Goal: Task Accomplishment & Management: Use online tool/utility

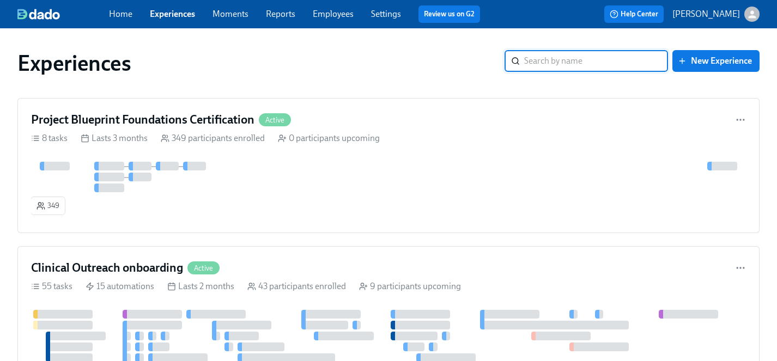
scroll to position [607, 0]
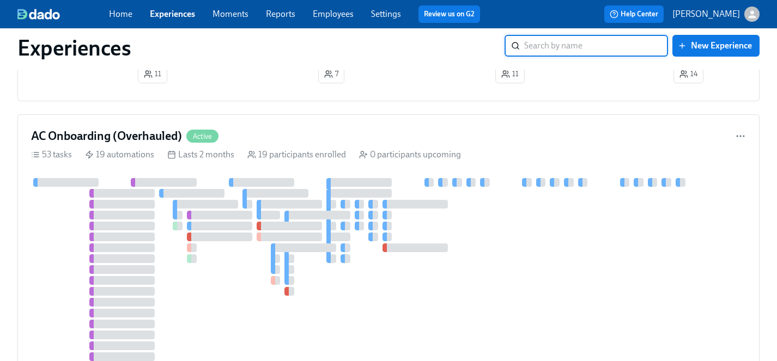
click at [177, 13] on link "Experiences" at bounding box center [172, 14] width 45 height 10
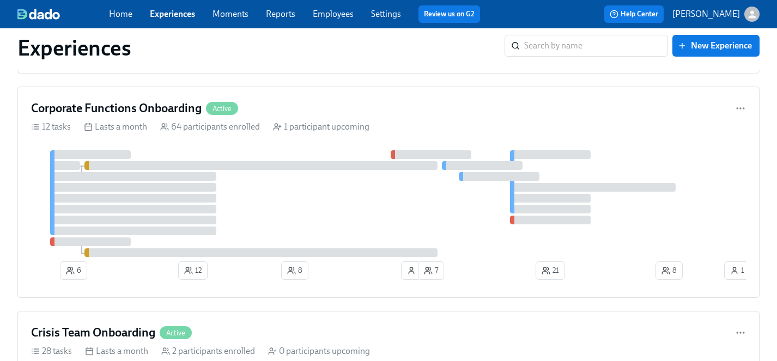
scroll to position [4829, 0]
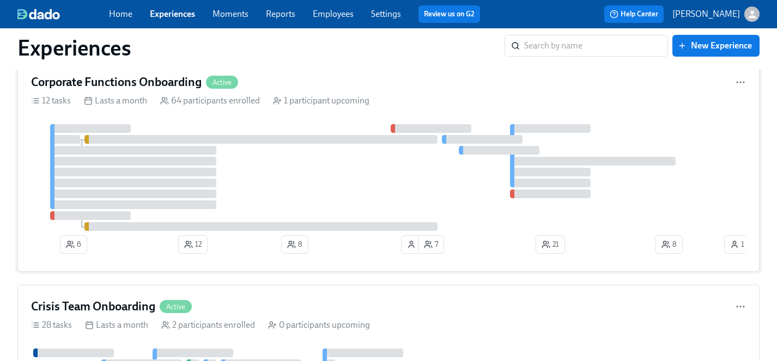
click at [303, 183] on div at bounding box center [388, 177] width 715 height 107
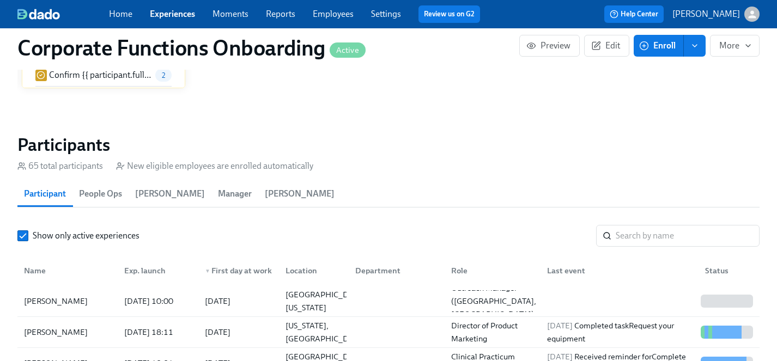
scroll to position [980, 0]
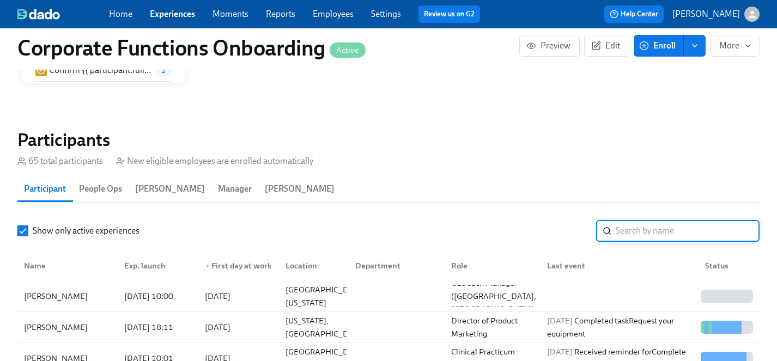
click at [633, 227] on input "search" at bounding box center [688, 231] width 144 height 22
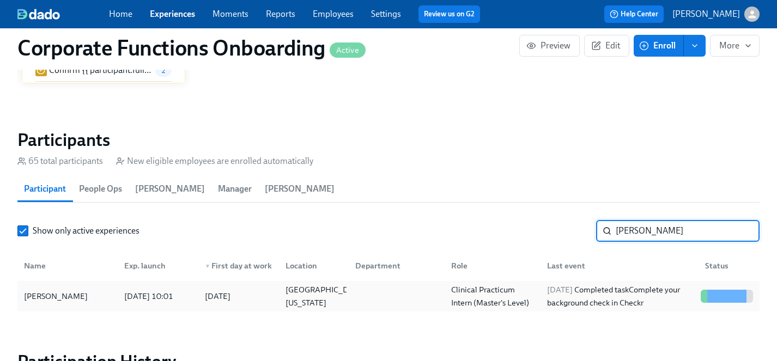
type input "[PERSON_NAME]"
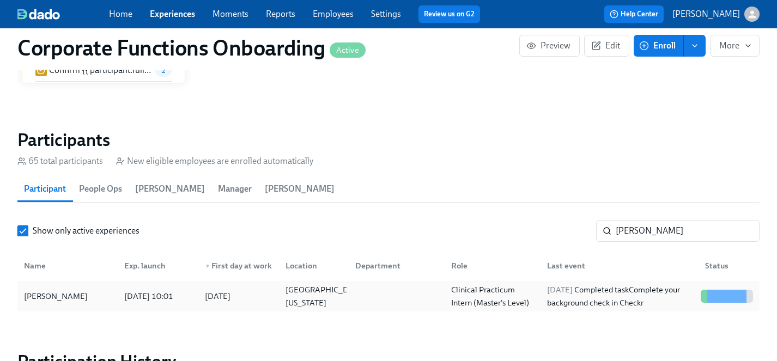
click at [52, 299] on div "[PERSON_NAME]" at bounding box center [56, 296] width 72 height 13
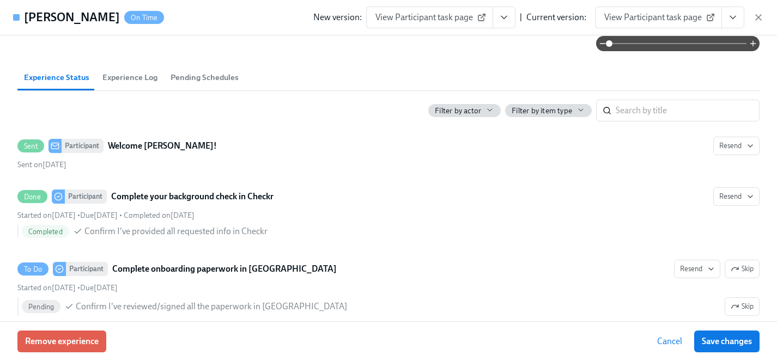
scroll to position [307, 0]
click at [69, 338] on span "Remove experience" at bounding box center [62, 341] width 74 height 11
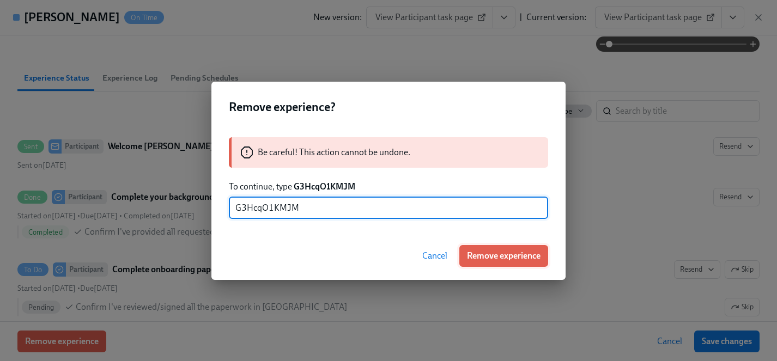
type input "G3HcqO1KMJM"
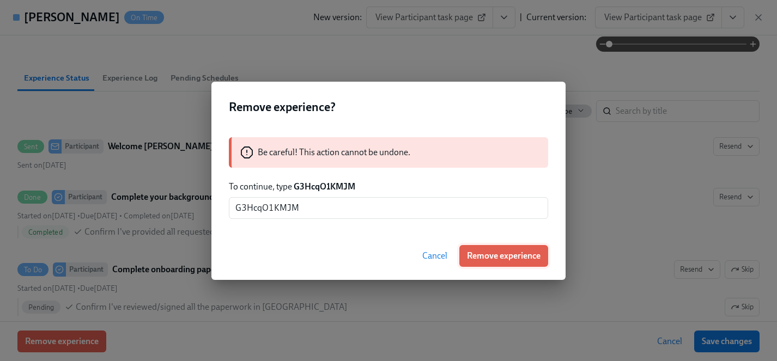
click at [487, 256] on span "Remove experience" at bounding box center [504, 256] width 74 height 11
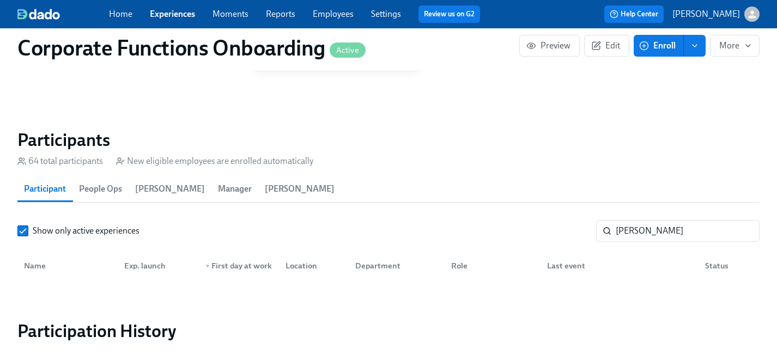
scroll to position [0, 6828]
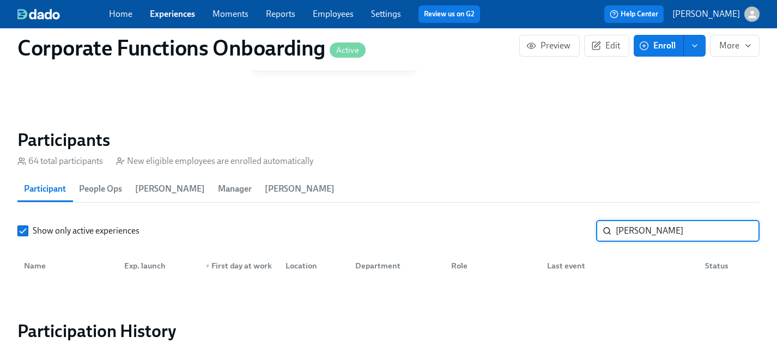
drag, startPoint x: 668, startPoint y: 232, endPoint x: 546, endPoint y: 232, distance: 121.6
click at [546, 232] on div "Show only active experiences [PERSON_NAME] ​" at bounding box center [388, 231] width 742 height 22
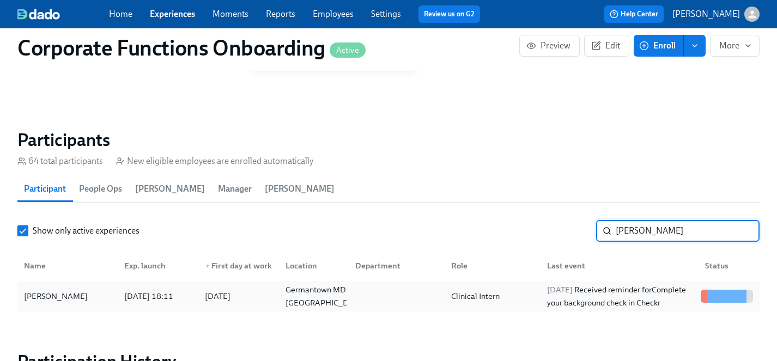
type input "[PERSON_NAME]"
click at [45, 298] on div "[PERSON_NAME]" at bounding box center [56, 296] width 72 height 13
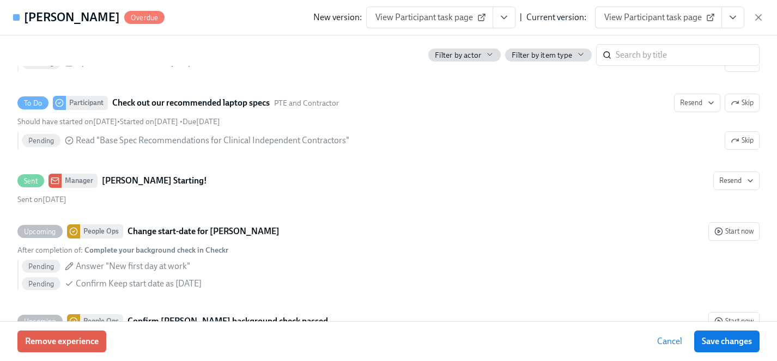
scroll to position [722, 0]
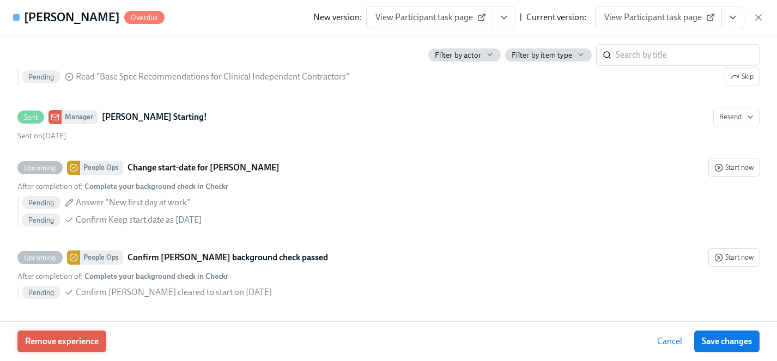
click at [94, 343] on span "Remove experience" at bounding box center [62, 341] width 74 height 11
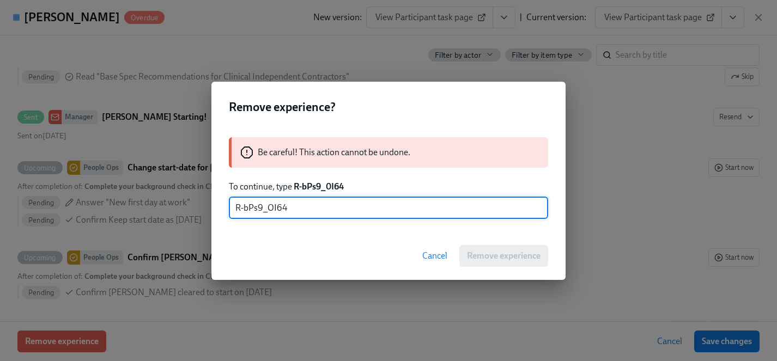
click at [272, 209] on input "R-bPs9_OI64" at bounding box center [388, 208] width 319 height 22
type input "R-bPs9_0I64"
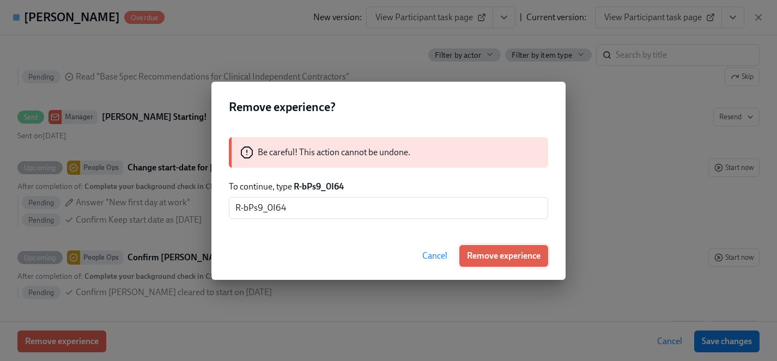
click at [508, 256] on span "Remove experience" at bounding box center [504, 256] width 74 height 11
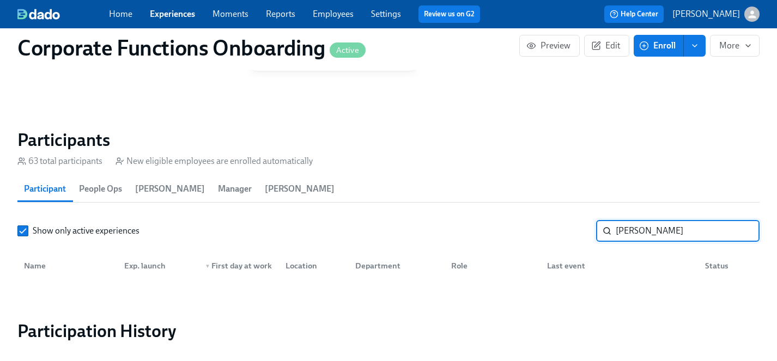
click at [663, 234] on input "[PERSON_NAME]" at bounding box center [688, 231] width 144 height 22
drag, startPoint x: 662, startPoint y: 232, endPoint x: 563, endPoint y: 232, distance: 99.2
click at [563, 232] on div "Show only active experiences [PERSON_NAME]" at bounding box center [388, 231] width 742 height 22
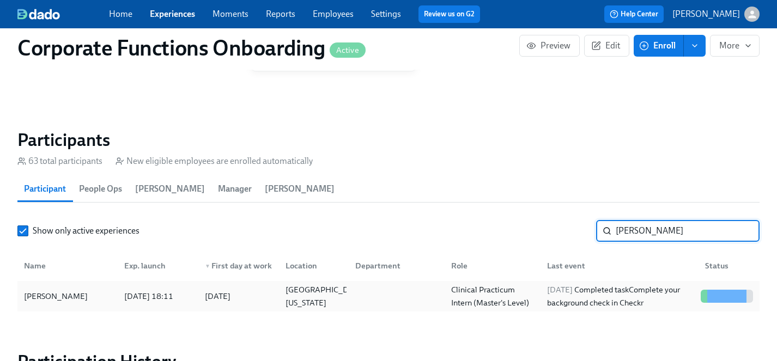
type input "[PERSON_NAME]"
click at [47, 298] on div "[PERSON_NAME]" at bounding box center [56, 296] width 72 height 13
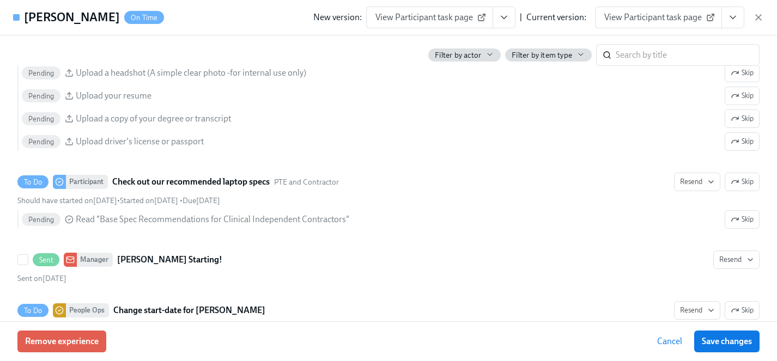
scroll to position [587, 0]
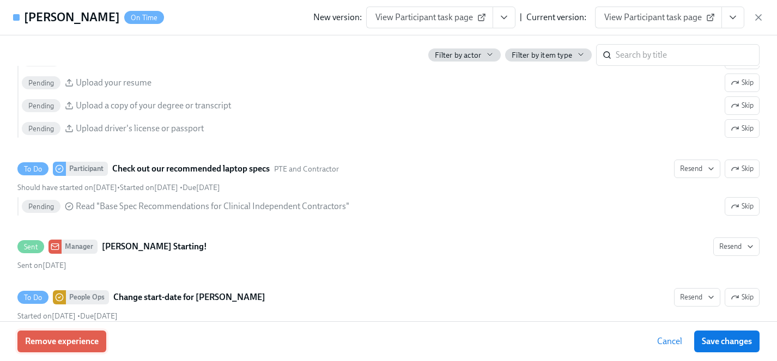
click at [80, 342] on span "Remove experience" at bounding box center [62, 341] width 74 height 11
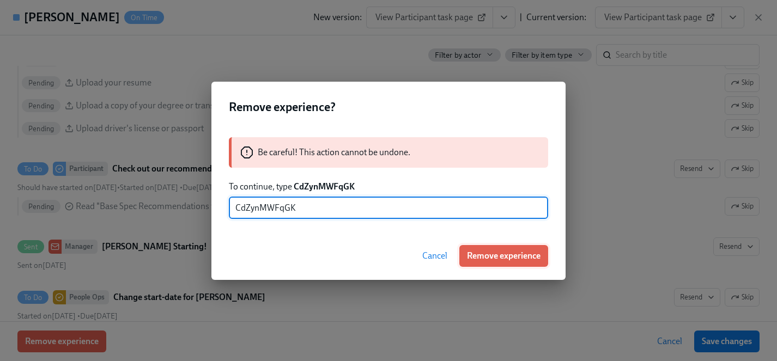
type input "CdZynMWFqGK"
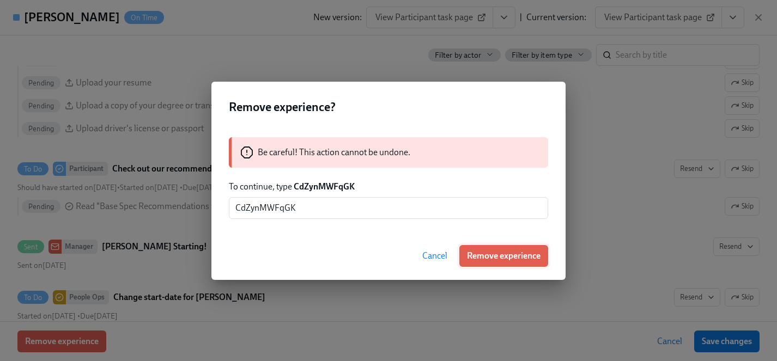
click at [517, 255] on span "Remove experience" at bounding box center [504, 256] width 74 height 11
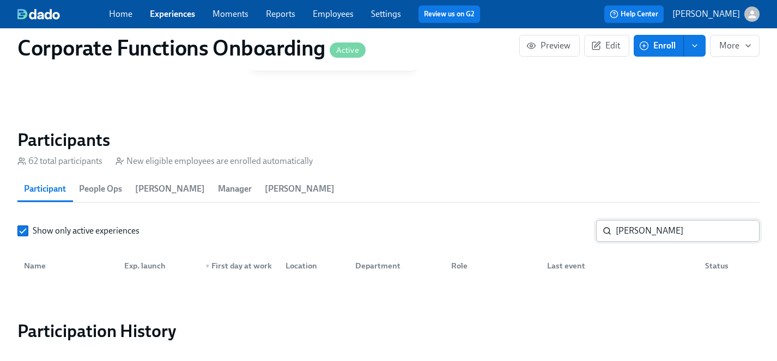
click at [653, 228] on input "[PERSON_NAME]" at bounding box center [688, 231] width 144 height 22
drag, startPoint x: 657, startPoint y: 231, endPoint x: 548, endPoint y: 231, distance: 109.6
click at [548, 231] on div "Show only active experiences [PERSON_NAME] ​" at bounding box center [388, 231] width 742 height 22
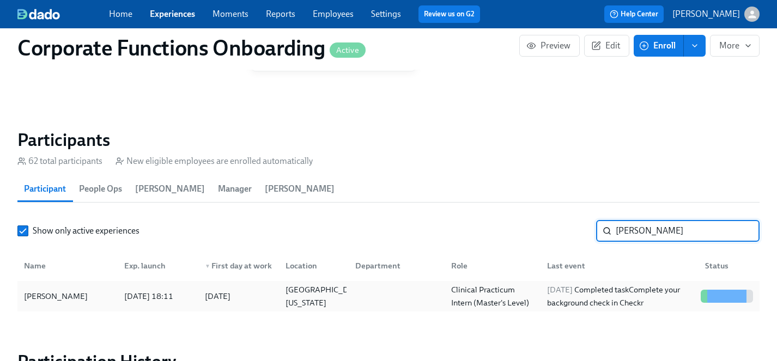
type input "[PERSON_NAME]"
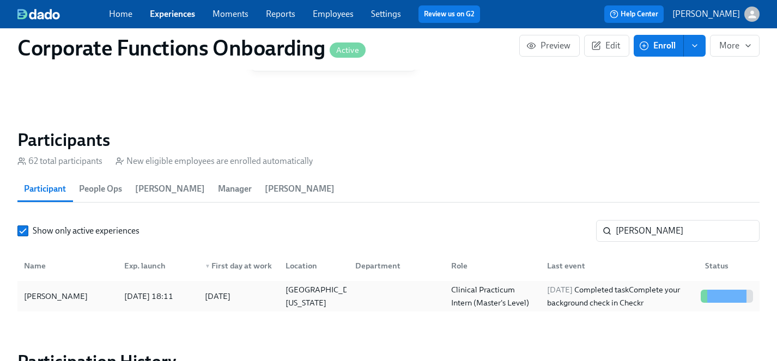
click at [50, 294] on div "[PERSON_NAME]" at bounding box center [56, 296] width 72 height 13
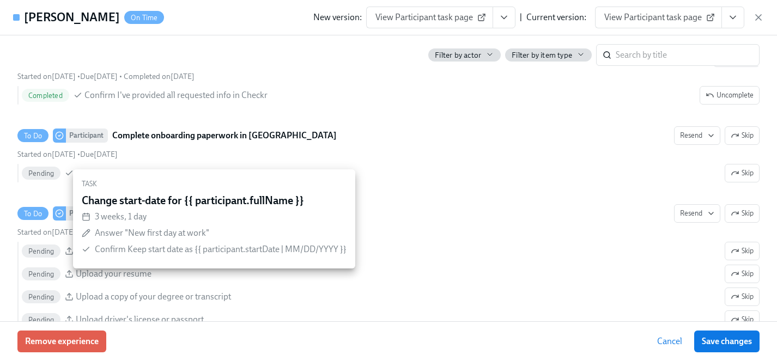
scroll to position [463, 0]
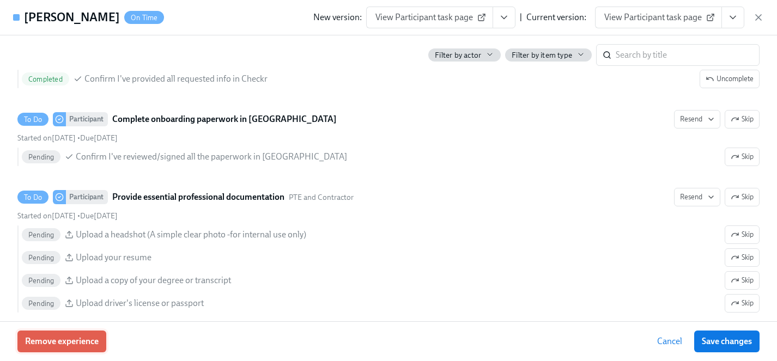
click at [82, 339] on span "Remove experience" at bounding box center [62, 341] width 74 height 11
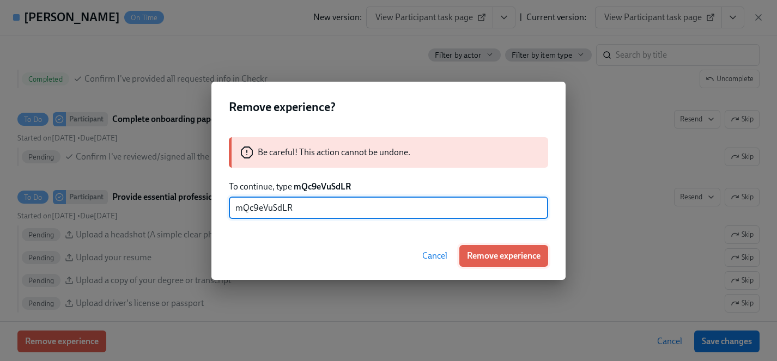
type input "mQc9eVuSdLR"
click at [505, 252] on span "Remove experience" at bounding box center [504, 256] width 74 height 11
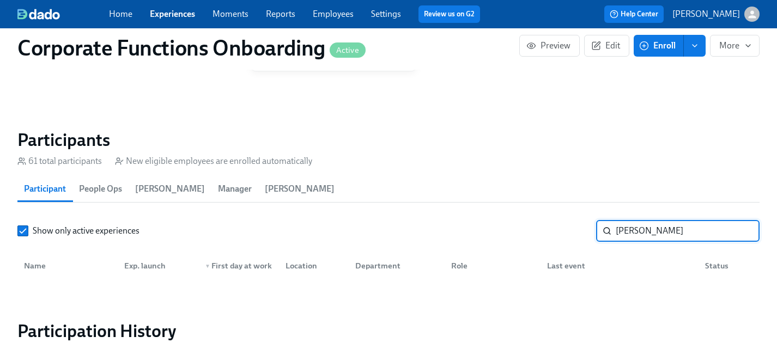
drag, startPoint x: 646, startPoint y: 230, endPoint x: 604, endPoint y: 230, distance: 42.0
click at [604, 230] on div "leigh ​" at bounding box center [678, 231] width 164 height 22
drag, startPoint x: 652, startPoint y: 229, endPoint x: 559, endPoint y: 228, distance: 92.7
click at [559, 228] on div "Show only active experiences [PERSON_NAME] ​" at bounding box center [388, 231] width 742 height 22
drag, startPoint x: 649, startPoint y: 232, endPoint x: 566, endPoint y: 225, distance: 83.2
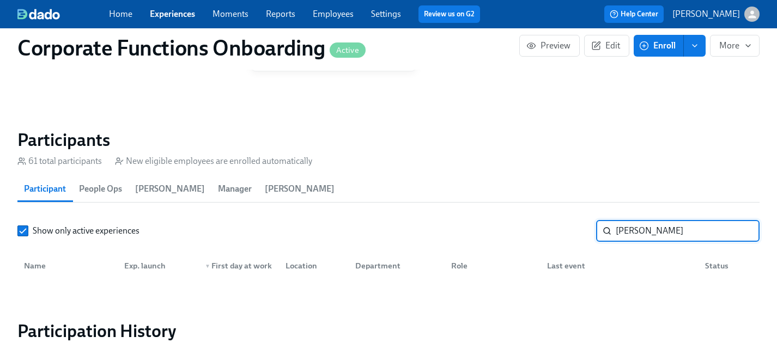
click at [566, 225] on div "Show only active experiences [PERSON_NAME] ​" at bounding box center [388, 231] width 742 height 22
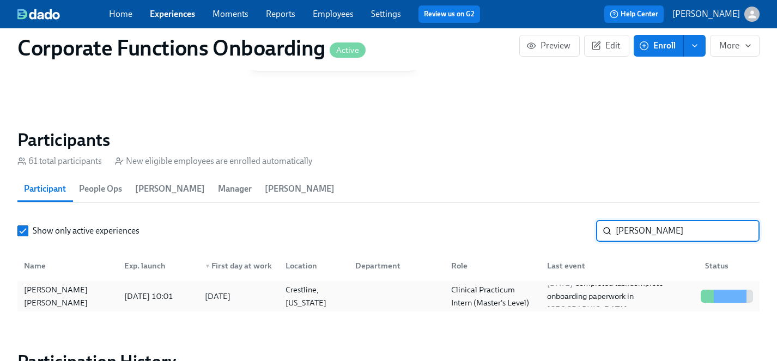
type input "[PERSON_NAME]"
click at [44, 296] on div "[PERSON_NAME] [PERSON_NAME]" at bounding box center [68, 296] width 96 height 26
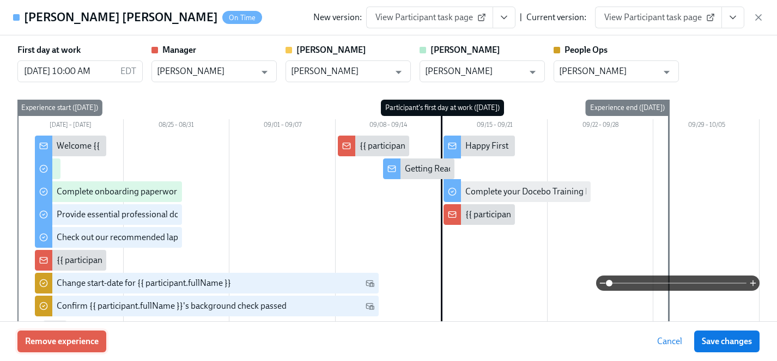
click at [89, 342] on span "Remove experience" at bounding box center [62, 341] width 74 height 11
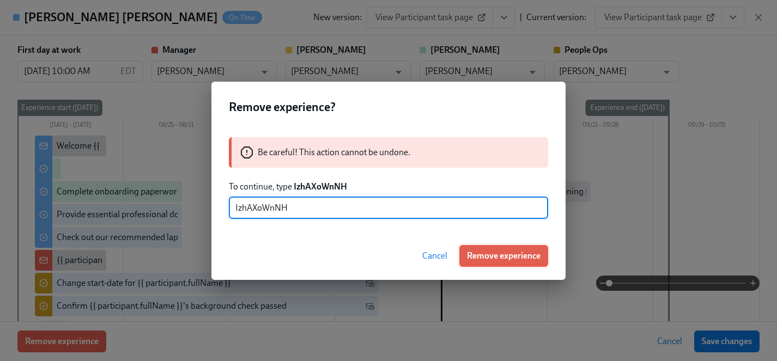
type input "IzhAXoWnNH"
click at [509, 253] on span "Remove experience" at bounding box center [504, 256] width 74 height 11
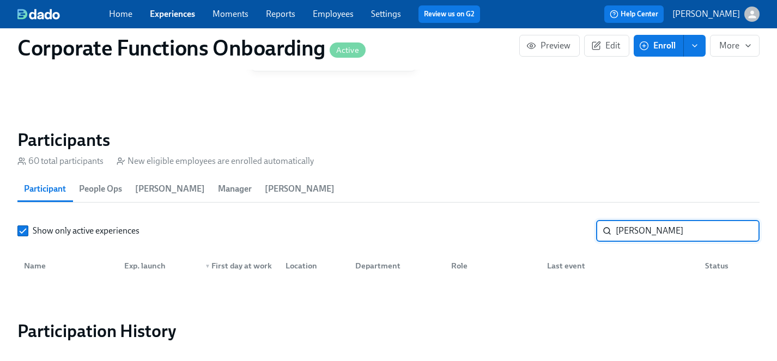
drag, startPoint x: 690, startPoint y: 231, endPoint x: 570, endPoint y: 238, distance: 120.1
click at [570, 238] on div "Show only active experiences [PERSON_NAME] ​" at bounding box center [388, 231] width 742 height 22
drag, startPoint x: 656, startPoint y: 231, endPoint x: 553, endPoint y: 229, distance: 103.0
click at [553, 229] on div "Show only active experiences [PERSON_NAME] ​" at bounding box center [388, 231] width 742 height 22
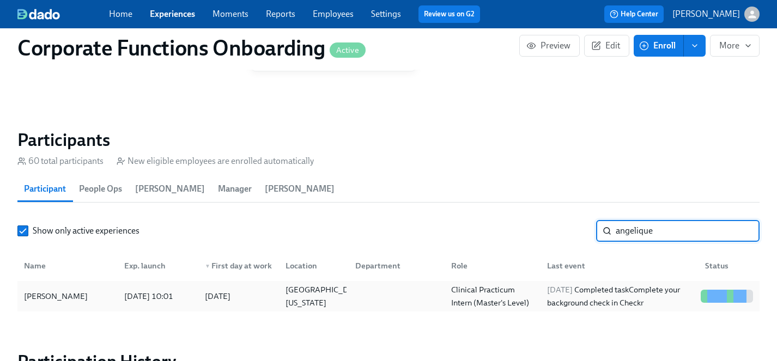
type input "angelique"
click at [49, 295] on div "[PERSON_NAME]" at bounding box center [56, 296] width 72 height 13
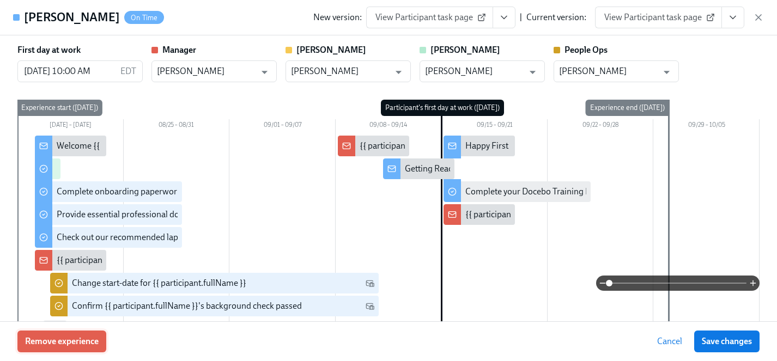
click at [80, 346] on span "Remove experience" at bounding box center [62, 341] width 74 height 11
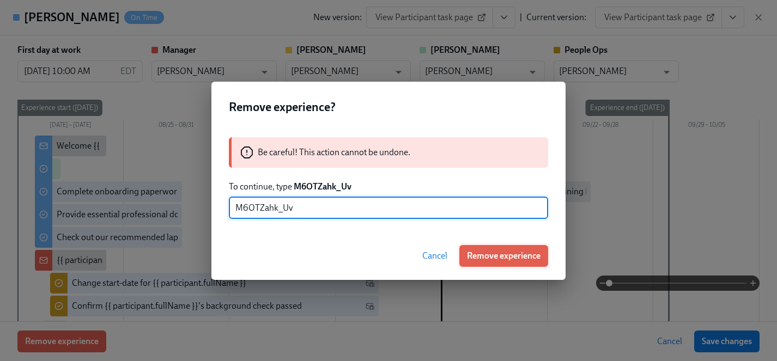
type input "M6OTZahk_Uv"
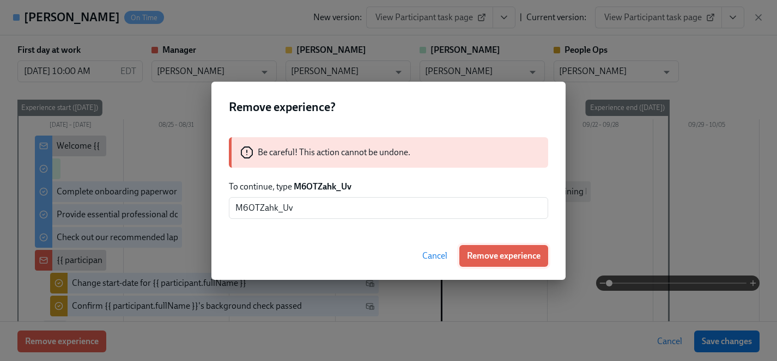
click at [500, 253] on span "Remove experience" at bounding box center [504, 256] width 74 height 11
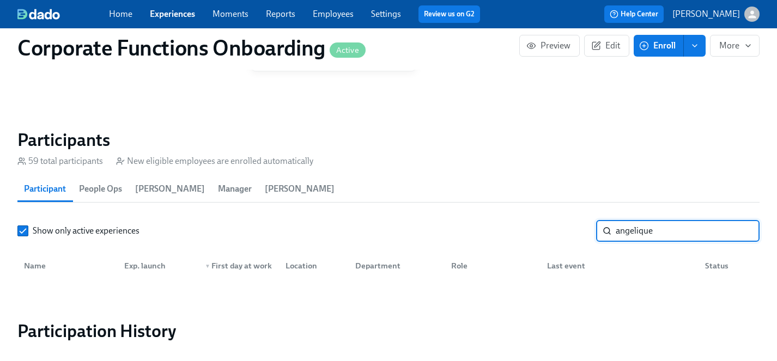
drag, startPoint x: 664, startPoint y: 234, endPoint x: 531, endPoint y: 232, distance: 132.5
click at [531, 232] on div "Show only active experiences angelique ​" at bounding box center [388, 231] width 742 height 22
drag, startPoint x: 646, startPoint y: 230, endPoint x: 545, endPoint y: 228, distance: 100.9
click at [545, 228] on div "Show only active experiences [PERSON_NAME]" at bounding box center [388, 231] width 742 height 22
drag, startPoint x: 648, startPoint y: 233, endPoint x: 551, endPoint y: 233, distance: 97.0
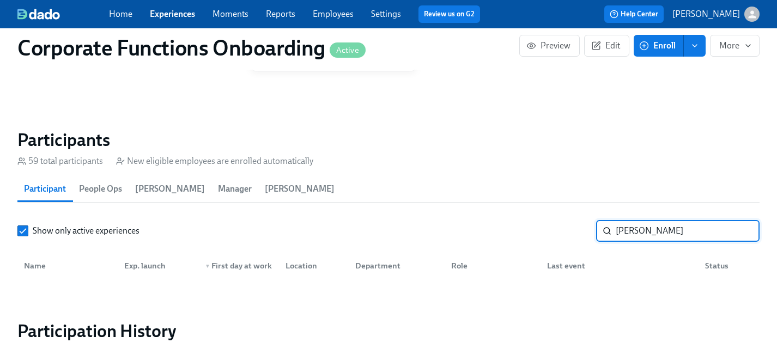
click at [551, 233] on div "Show only active experiences [PERSON_NAME]" at bounding box center [388, 231] width 742 height 22
drag, startPoint x: 654, startPoint y: 233, endPoint x: 564, endPoint y: 233, distance: 89.4
click at [564, 233] on div "Show only active experiences [PERSON_NAME] ​" at bounding box center [388, 231] width 742 height 22
drag, startPoint x: 658, startPoint y: 231, endPoint x: 556, endPoint y: 232, distance: 101.9
click at [556, 232] on div "Show only active experiences teffane ​" at bounding box center [388, 231] width 742 height 22
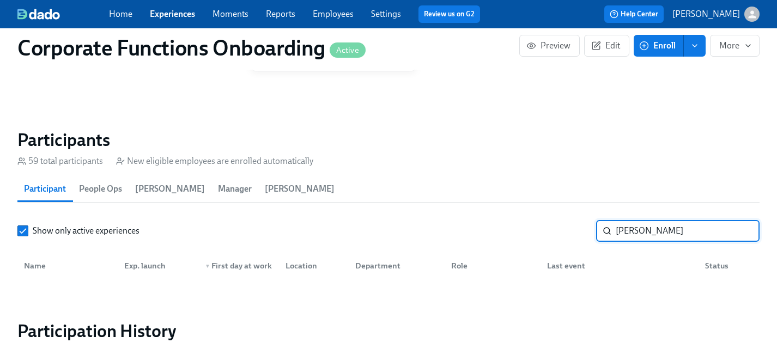
drag, startPoint x: 649, startPoint y: 231, endPoint x: 575, endPoint y: 231, distance: 73.6
click at [575, 231] on div "Show only active experiences [PERSON_NAME]" at bounding box center [388, 231] width 742 height 22
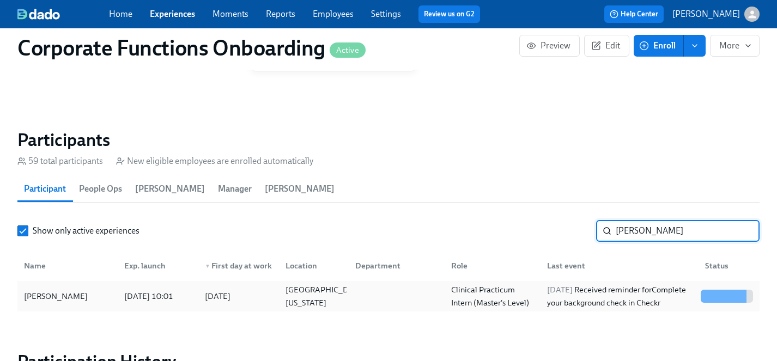
type input "[PERSON_NAME]"
click at [35, 300] on div "[PERSON_NAME]" at bounding box center [56, 296] width 72 height 13
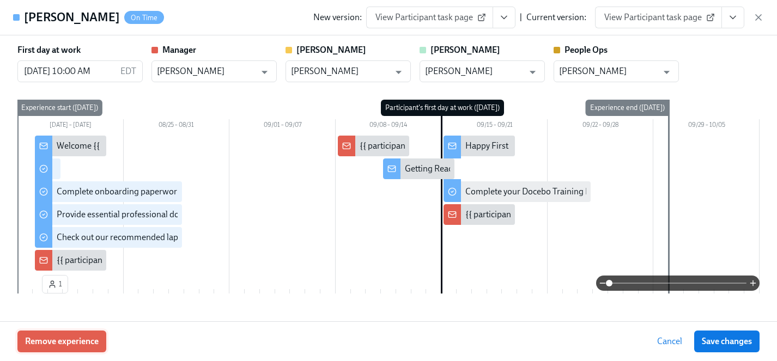
click at [75, 342] on span "Remove experience" at bounding box center [62, 341] width 74 height 11
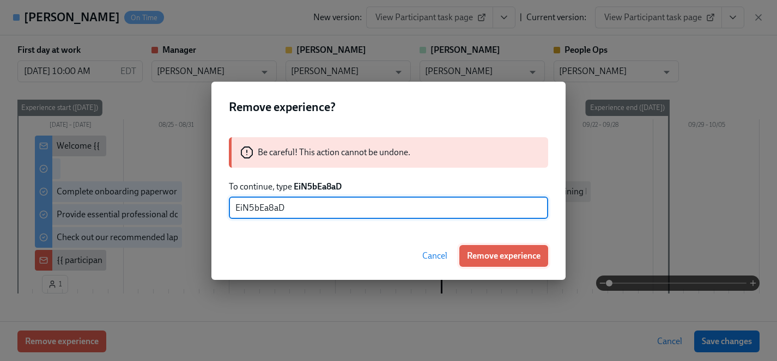
type input "EiN5bEa8aD"
click at [510, 253] on span "Remove experience" at bounding box center [504, 256] width 74 height 11
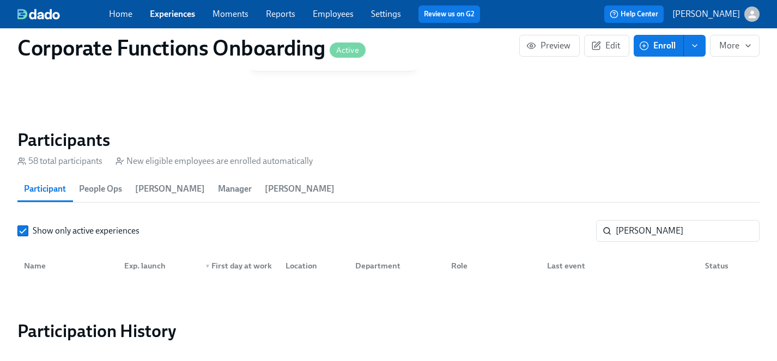
click at [166, 14] on link "Experiences" at bounding box center [172, 14] width 45 height 10
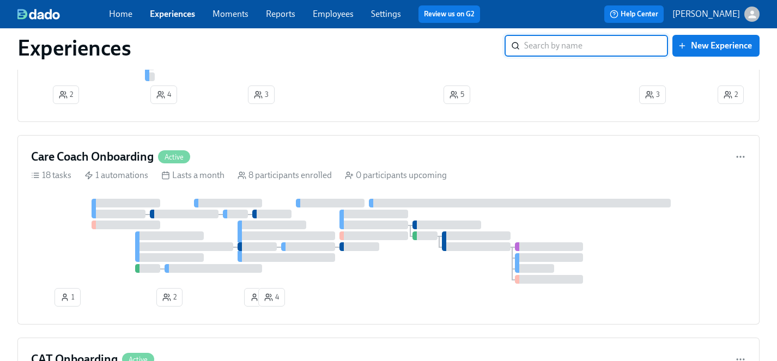
scroll to position [986, 0]
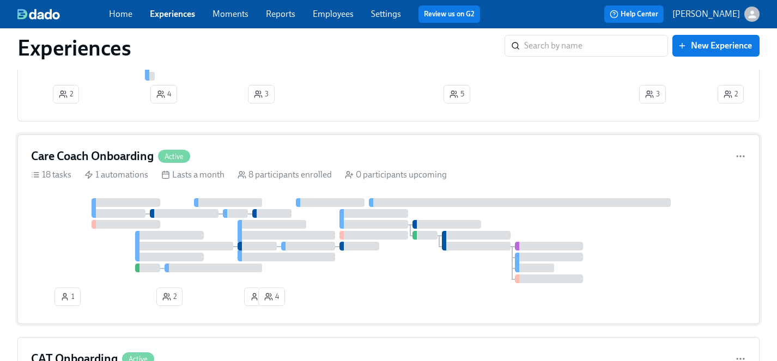
click at [359, 280] on div at bounding box center [388, 240] width 715 height 85
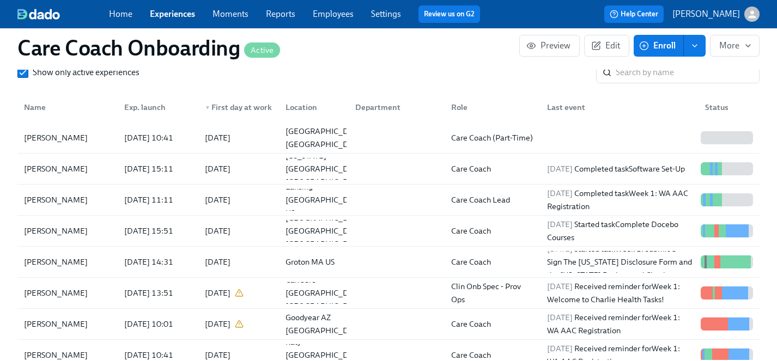
scroll to position [1055, 0]
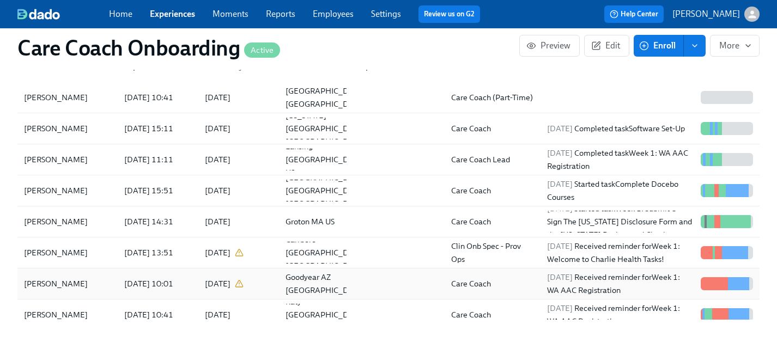
click at [65, 285] on div "[PERSON_NAME]" at bounding box center [56, 283] width 72 height 13
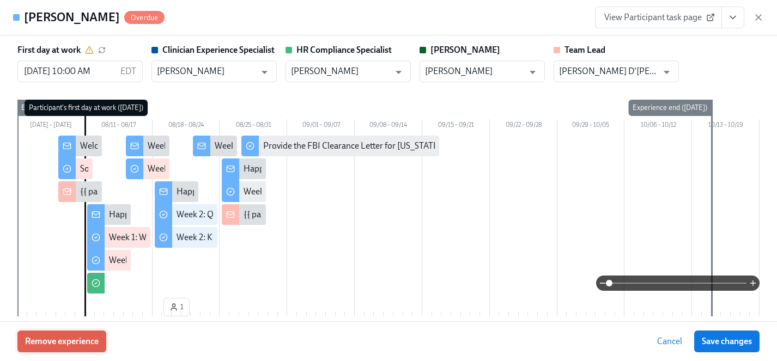
click at [83, 345] on span "Remove experience" at bounding box center [62, 341] width 74 height 11
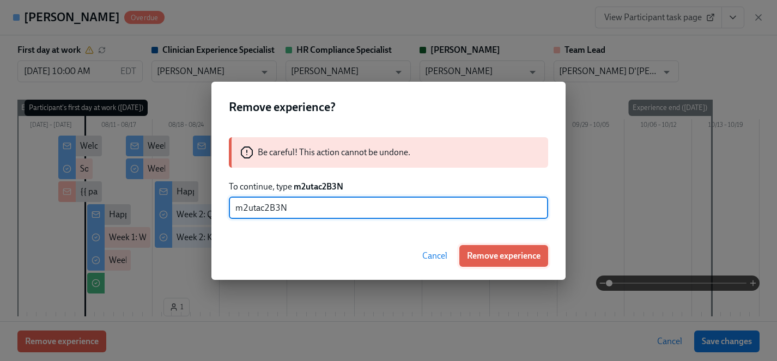
type input "m2utac2B3N"
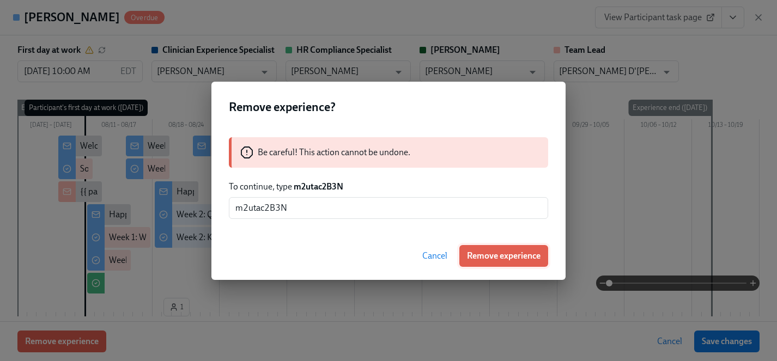
click at [517, 253] on span "Remove experience" at bounding box center [504, 256] width 74 height 11
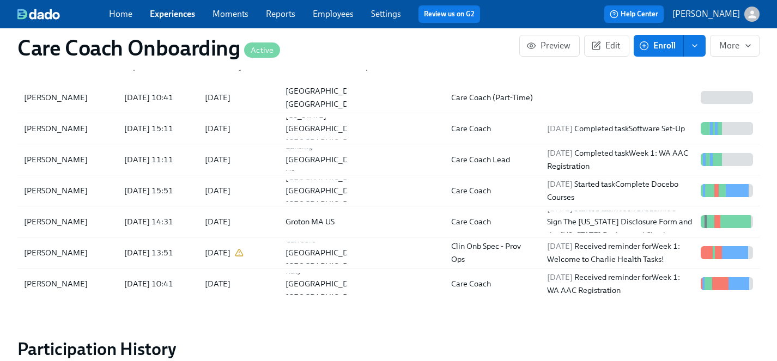
scroll to position [0, 3211]
click at [56, 250] on div "[PERSON_NAME]" at bounding box center [56, 252] width 72 height 13
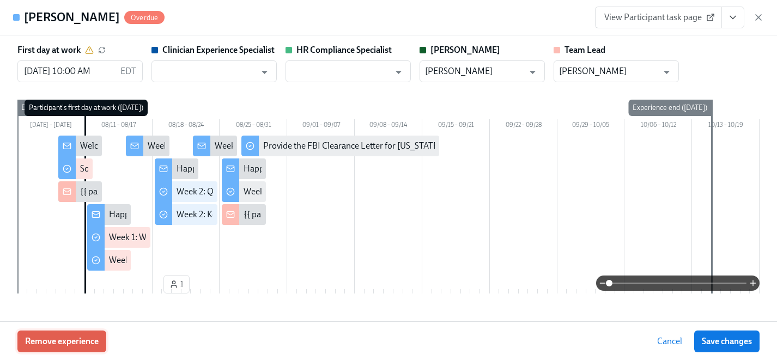
click at [81, 342] on span "Remove experience" at bounding box center [62, 341] width 74 height 11
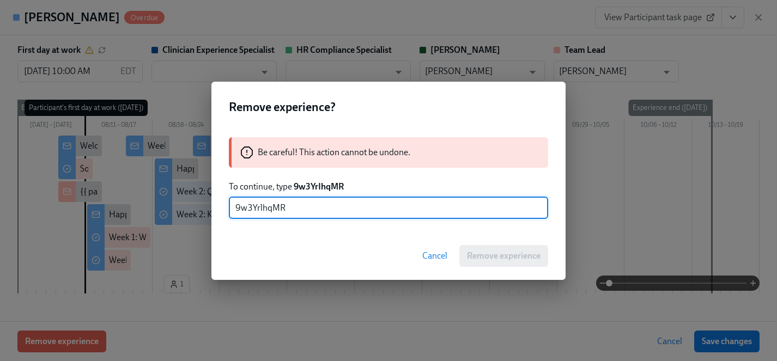
click at [262, 208] on input "9w3YrlhqMR" at bounding box center [388, 208] width 319 height 22
type input "9w3YrIhqMR"
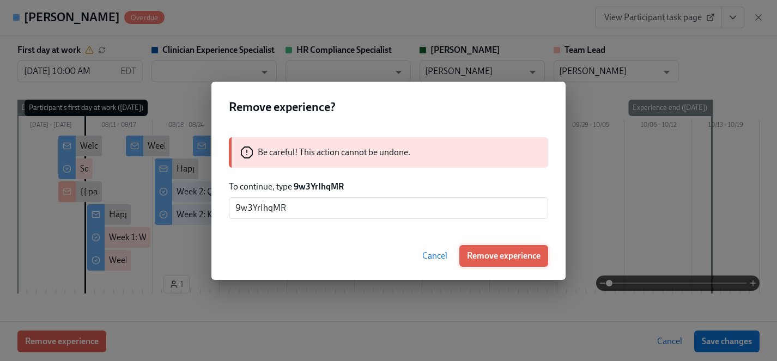
click at [500, 258] on span "Remove experience" at bounding box center [504, 256] width 74 height 11
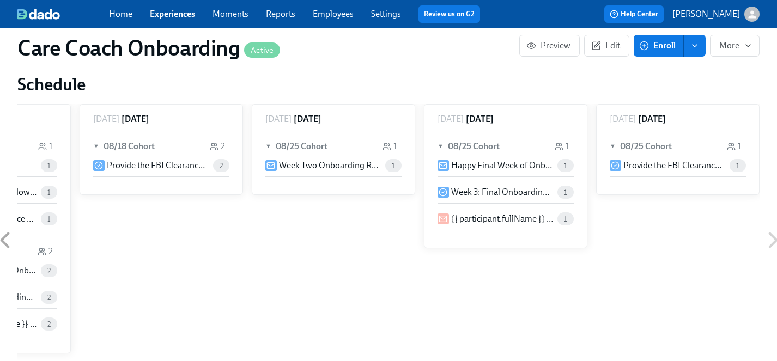
scroll to position [525, 0]
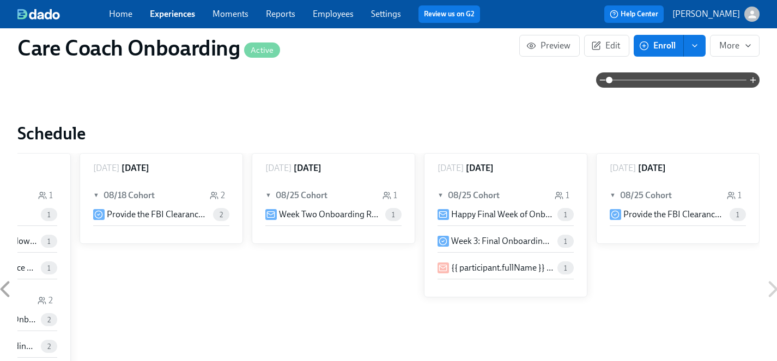
click at [173, 15] on link "Experiences" at bounding box center [172, 14] width 45 height 10
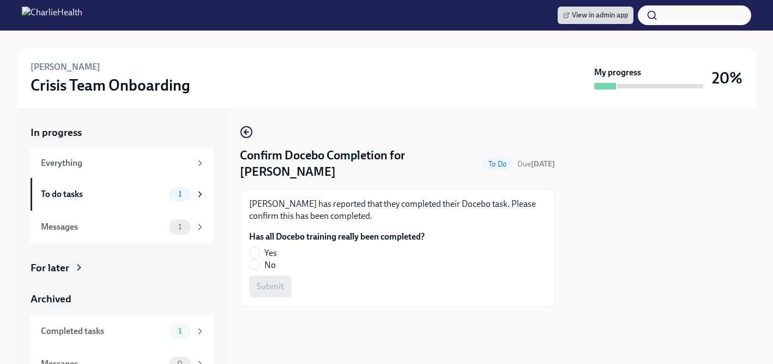
click at [271, 250] on span "Yes" at bounding box center [270, 253] width 13 height 12
click at [259, 250] on input "Yes" at bounding box center [255, 252] width 10 height 10
radio input "true"
click at [271, 289] on span "Submit" at bounding box center [270, 286] width 27 height 11
